Goal: Task Accomplishment & Management: Manage account settings

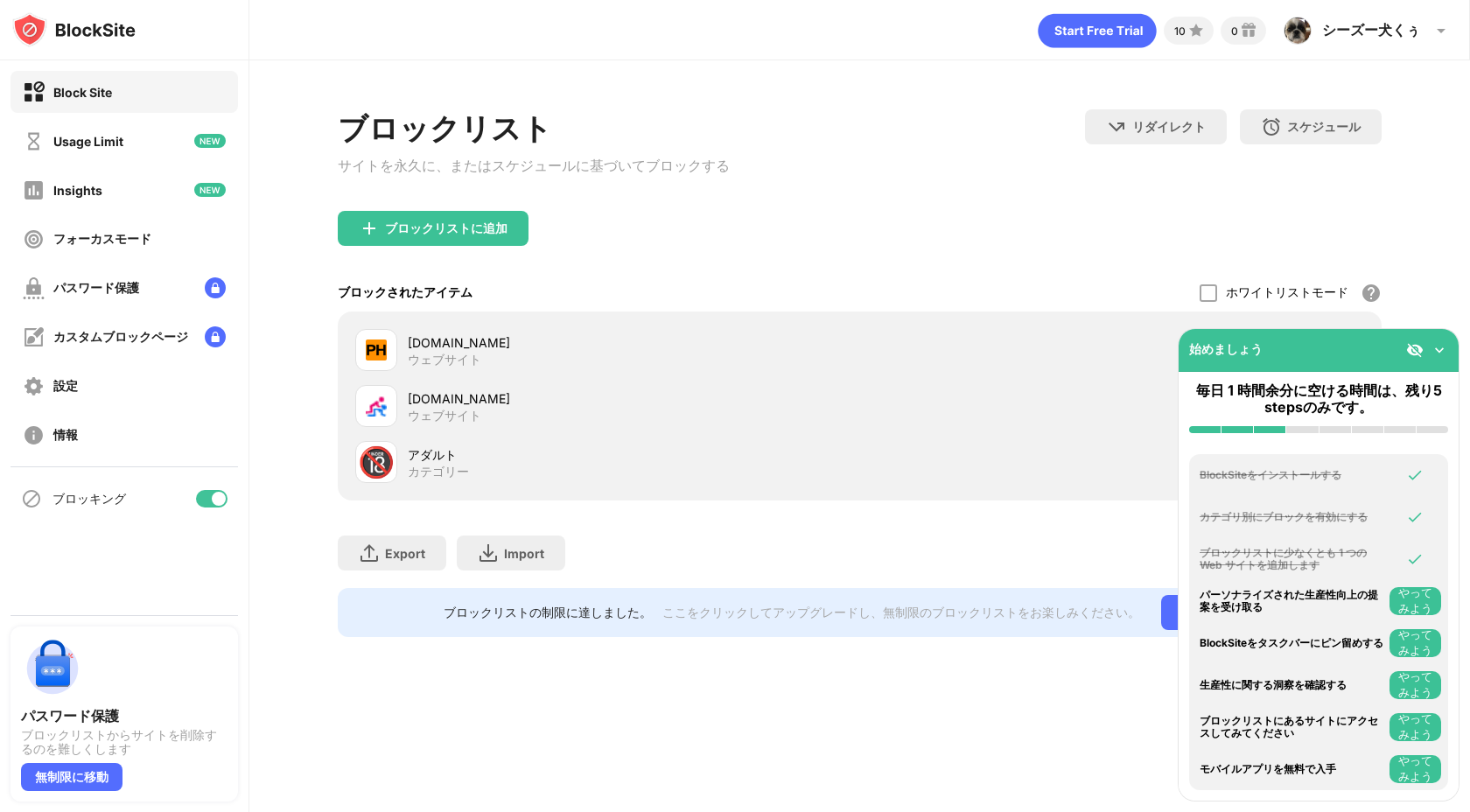
click at [429, 471] on div "カテゴリー" at bounding box center [438, 472] width 61 height 16
click at [387, 475] on div "🔞" at bounding box center [376, 462] width 36 height 35
click at [780, 240] on div "ブロックリストに追加" at bounding box center [859, 242] width 1044 height 63
click at [1440, 346] on img at bounding box center [1440, 350] width 18 height 18
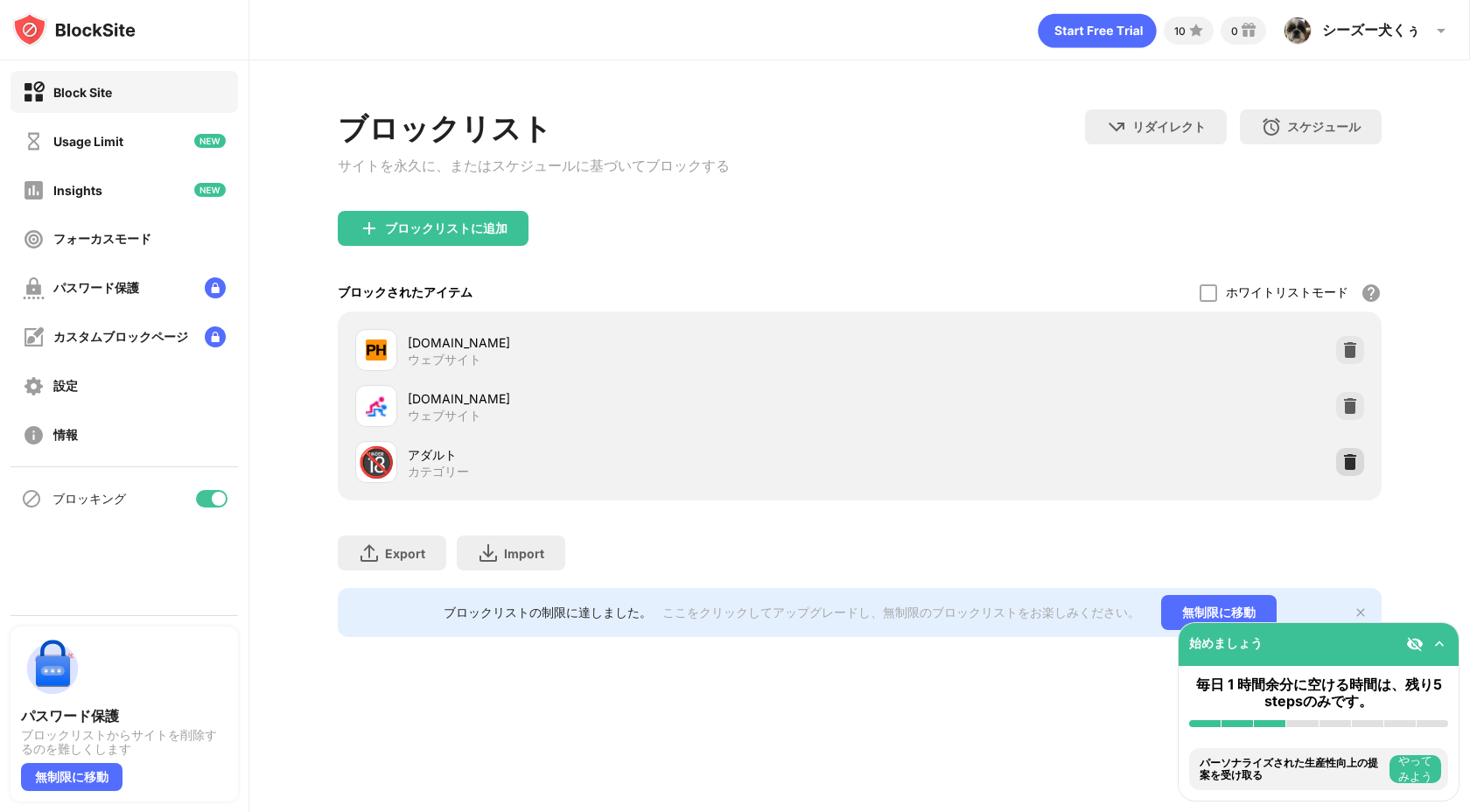
click at [1347, 464] on img at bounding box center [1350, 462] width 18 height 18
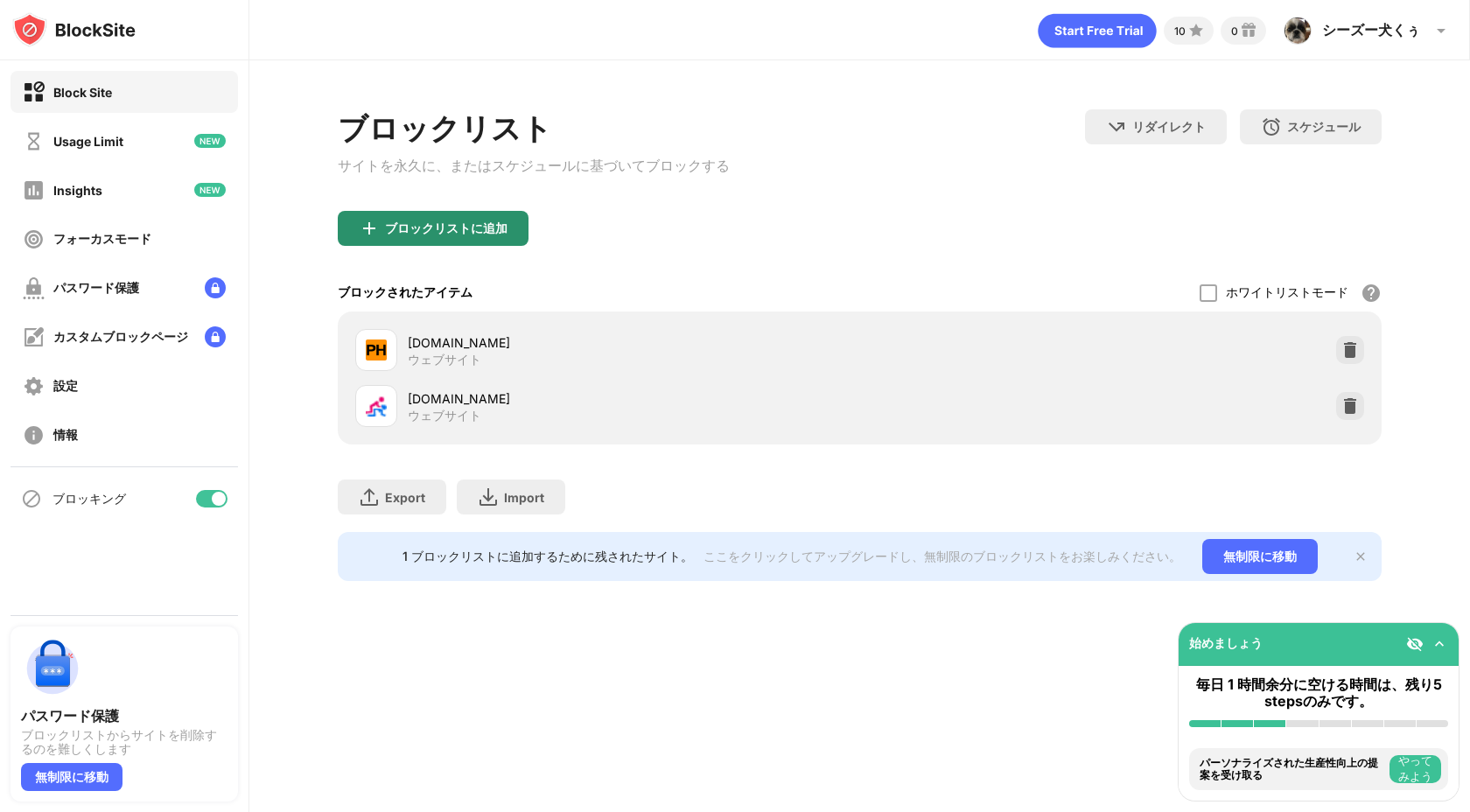
click at [419, 242] on div "ブロックリストに追加" at bounding box center [433, 228] width 191 height 35
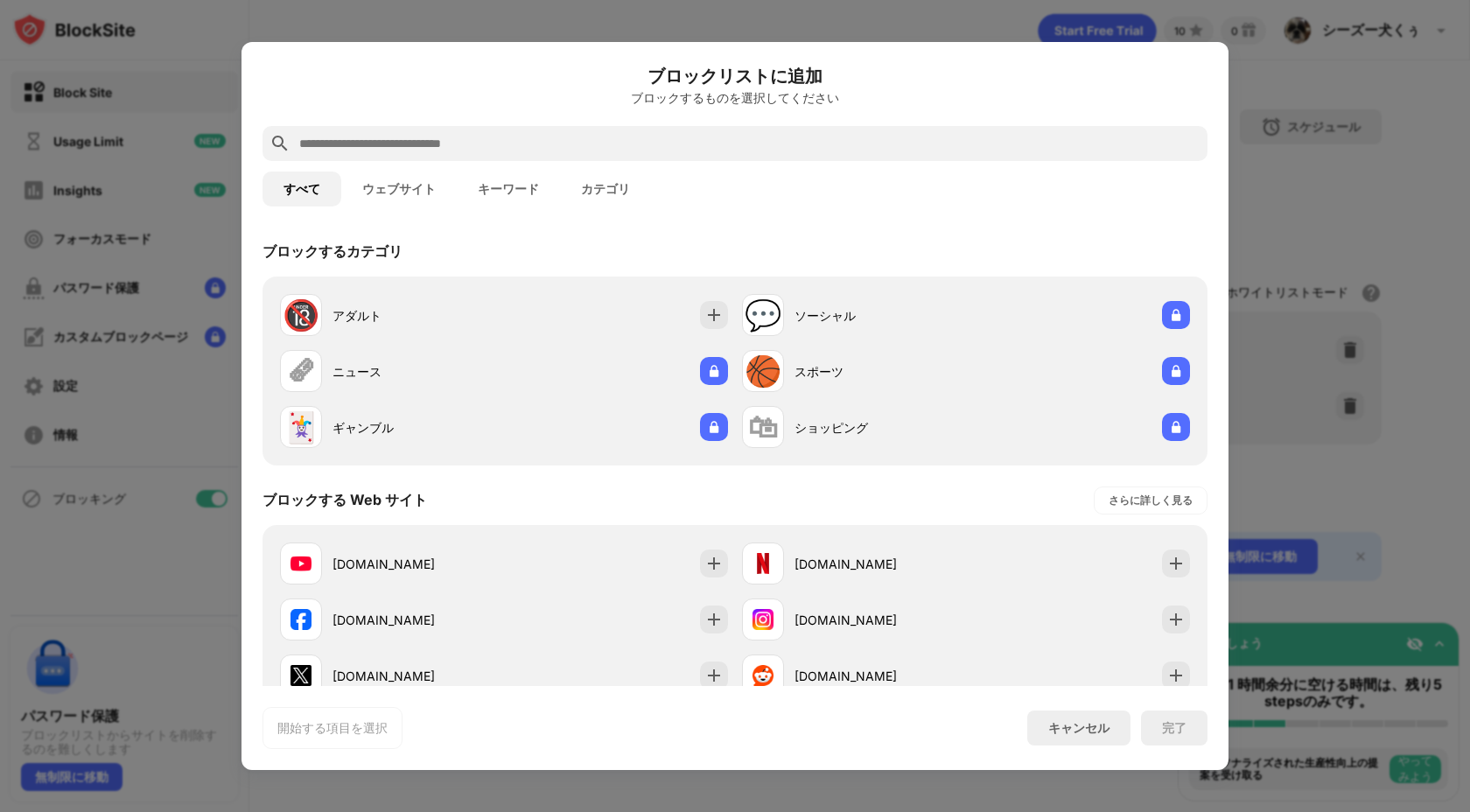
click at [463, 146] on input "text" at bounding box center [749, 144] width 903 height 21
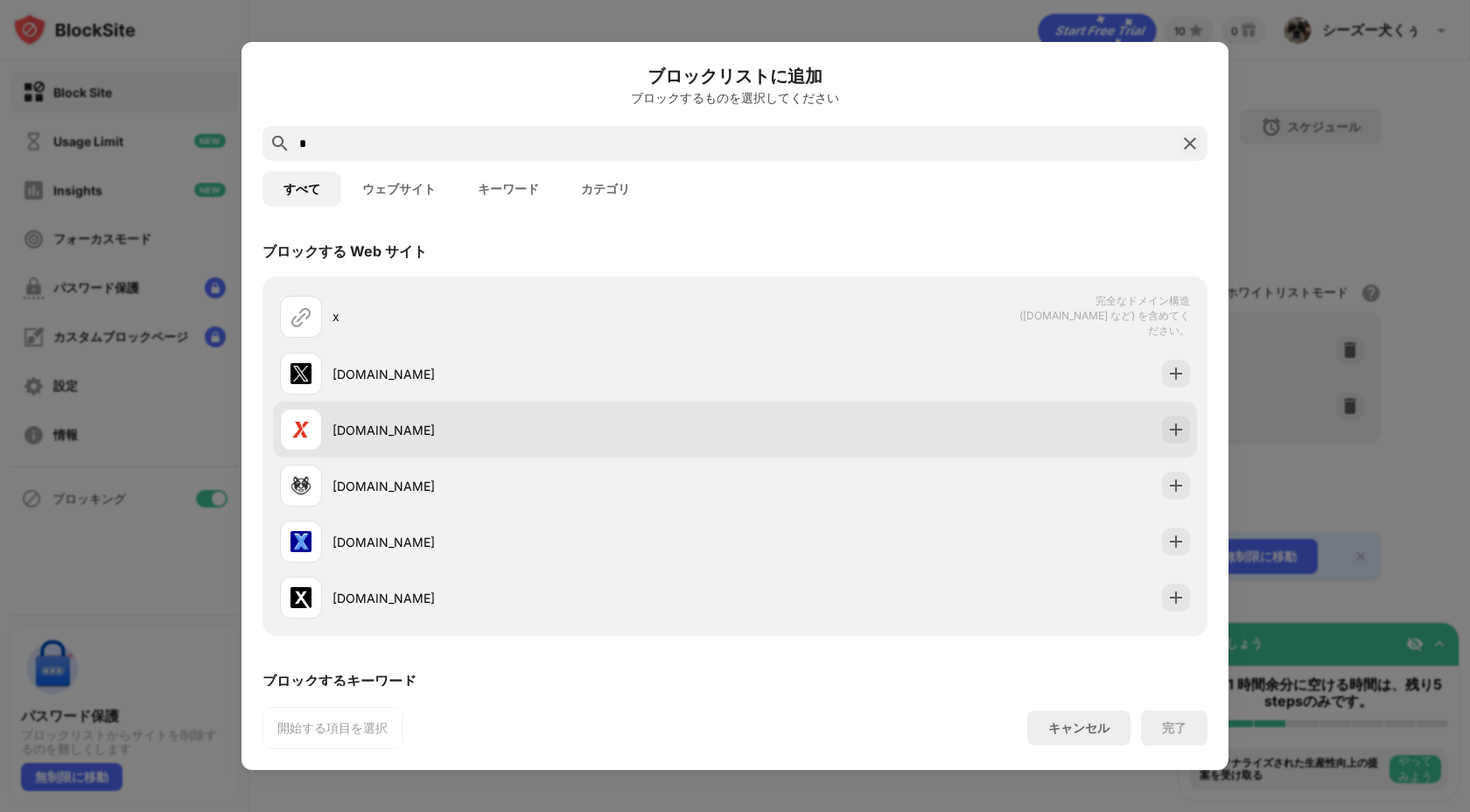
type input "*"
click at [417, 449] on div "[DOMAIN_NAME]" at bounding box center [735, 429] width 924 height 56
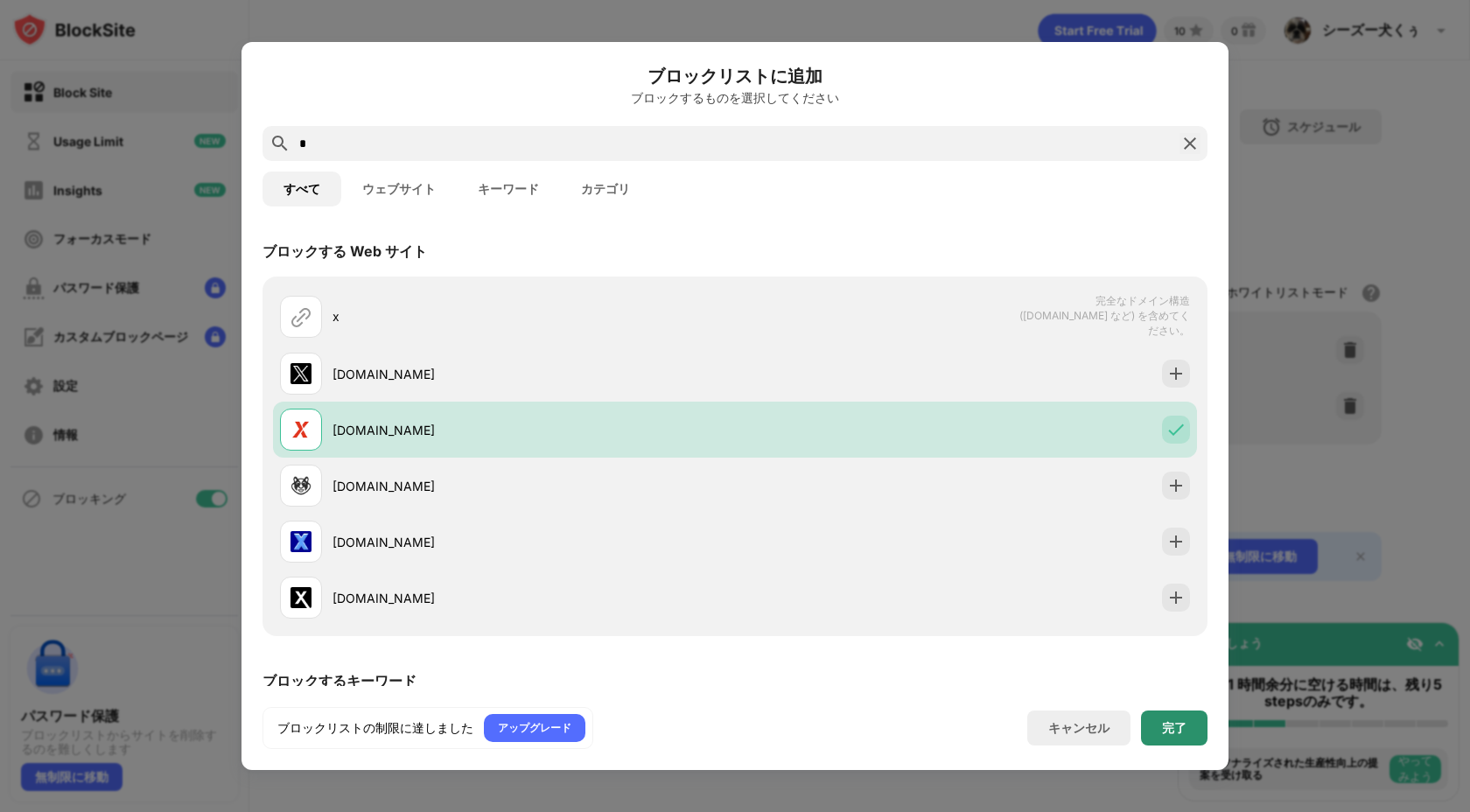
click at [1174, 725] on div "完了" at bounding box center [1175, 728] width 25 height 14
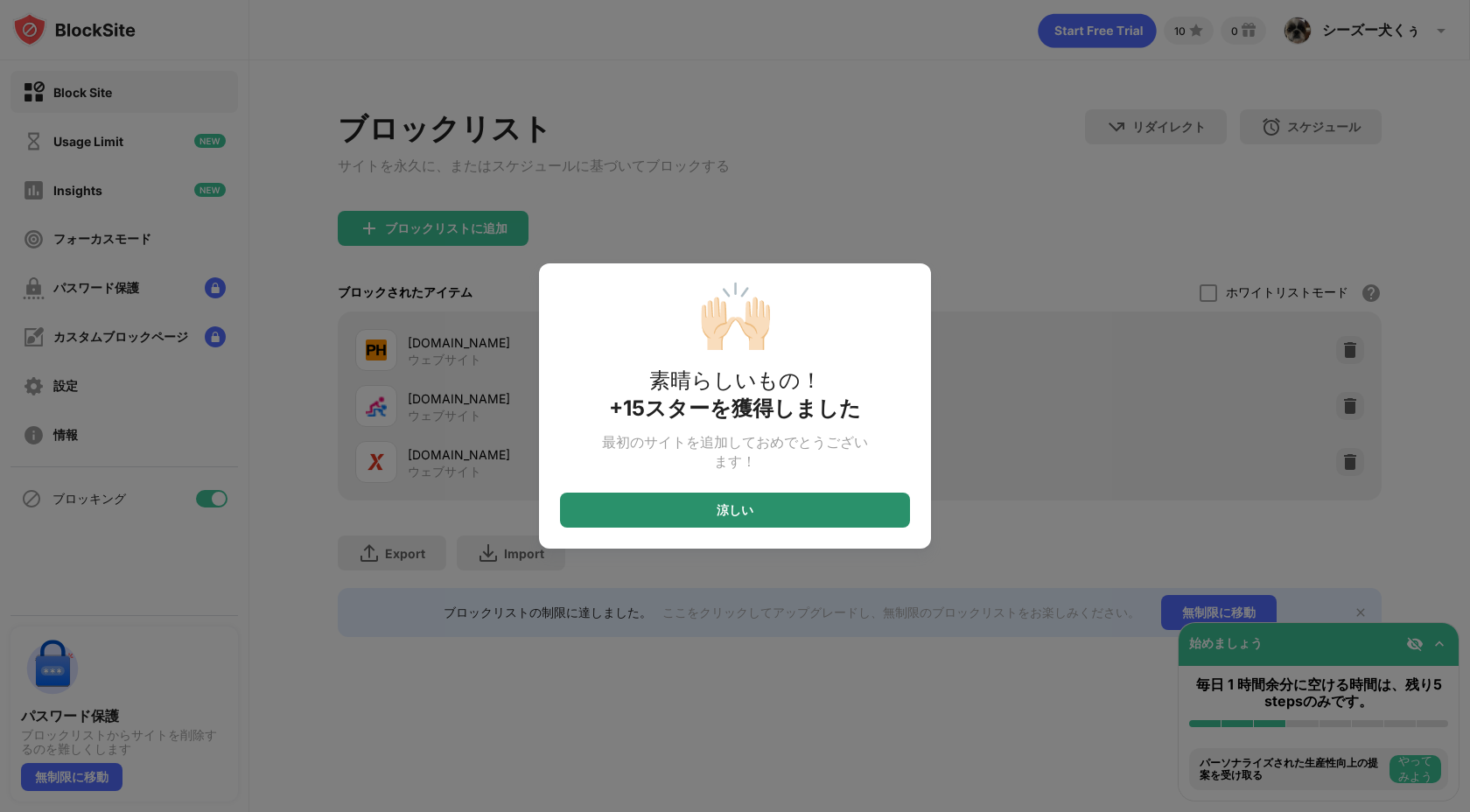
click at [732, 515] on div "涼しい" at bounding box center [734, 511] width 36 height 14
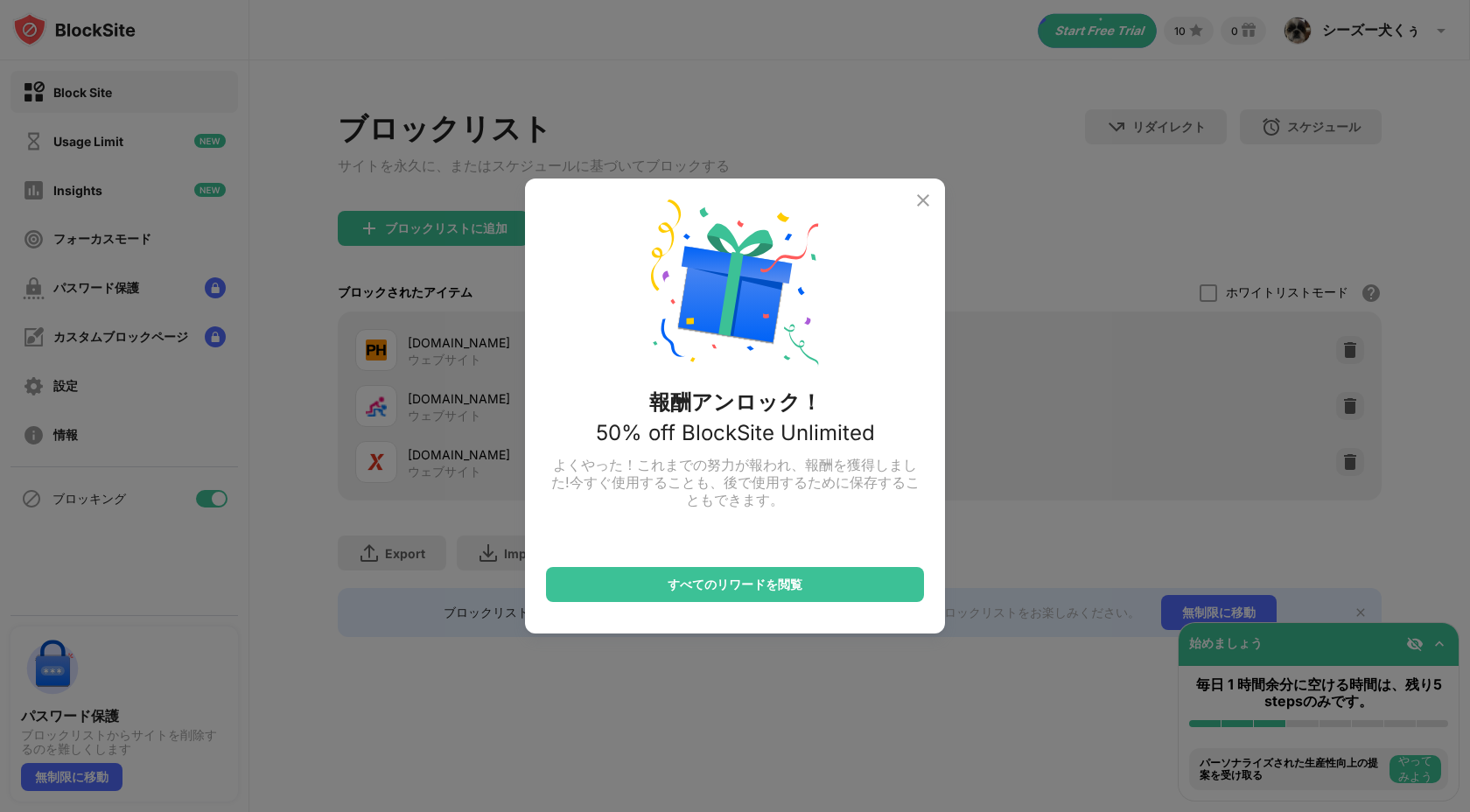
click at [921, 194] on img at bounding box center [923, 200] width 21 height 21
